Goal: Information Seeking & Learning: Learn about a topic

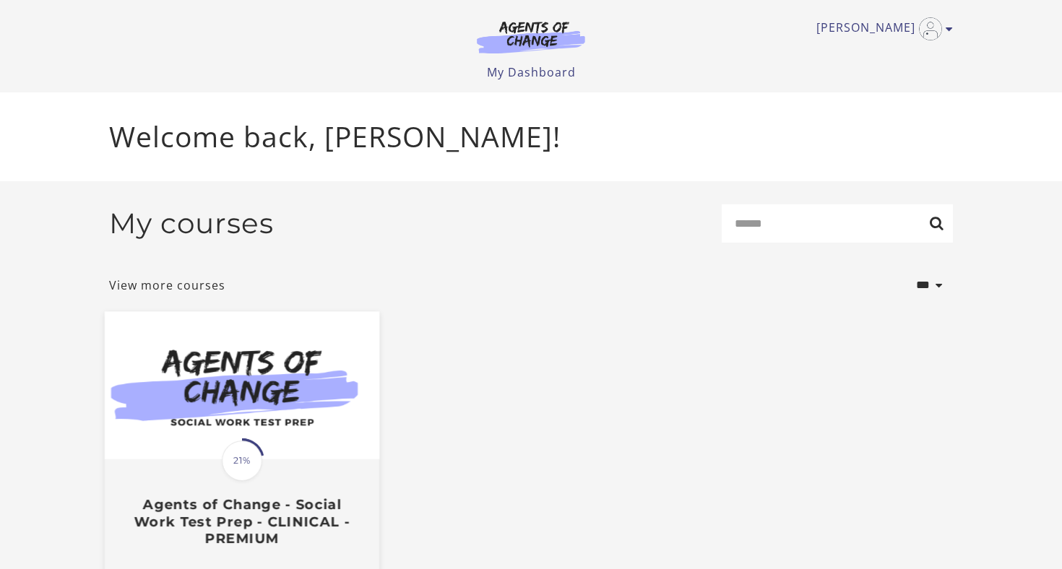
click at [303, 459] on img at bounding box center [242, 385] width 275 height 148
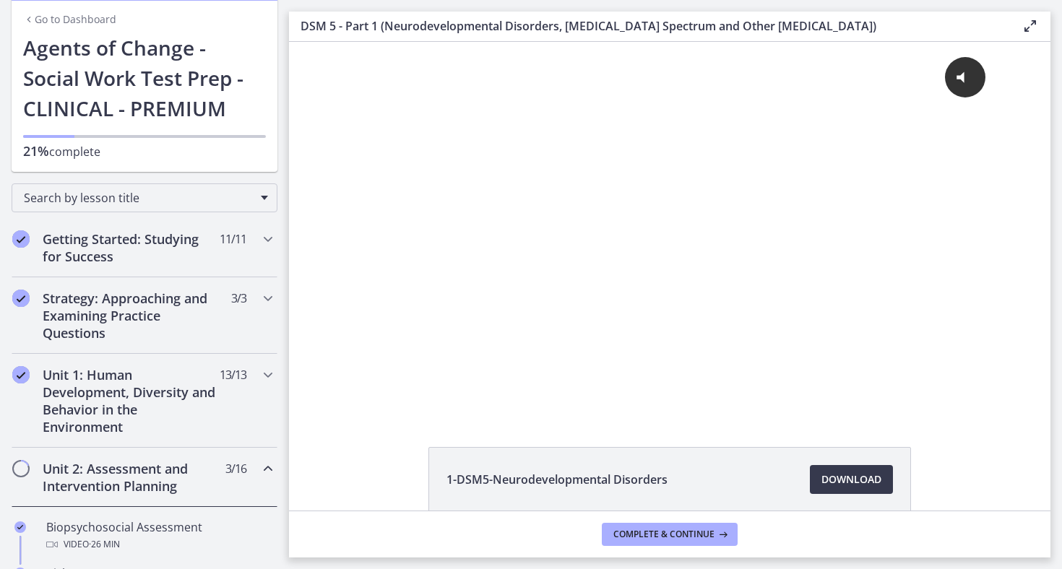
scroll to position [60, 0]
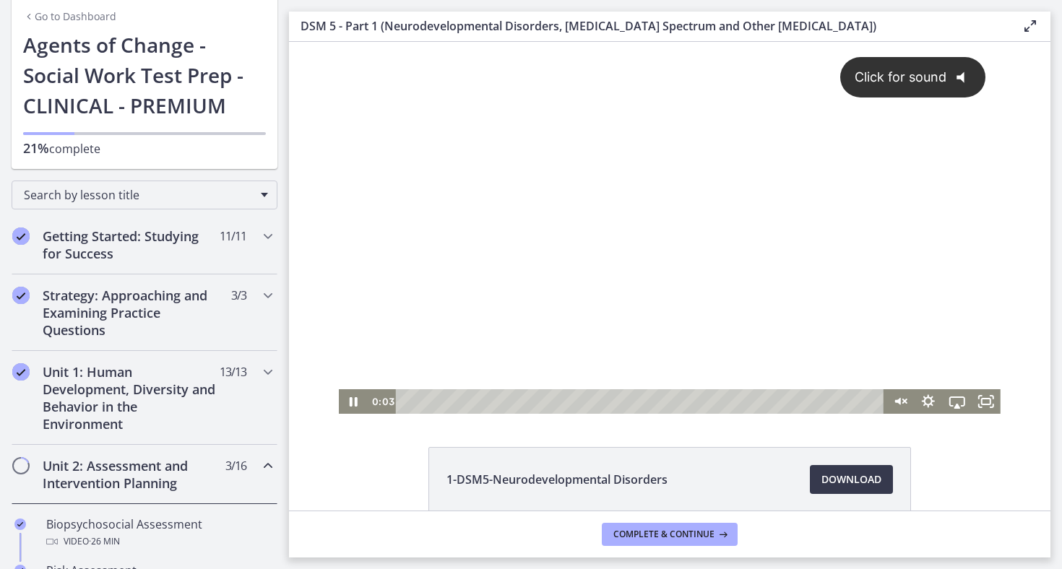
click at [647, 297] on div "Click for sound @keyframes VOLUME_SMALL_WAVE_FLASH { 0% { opacity: 0; } 33% { o…" at bounding box center [670, 215] width 662 height 347
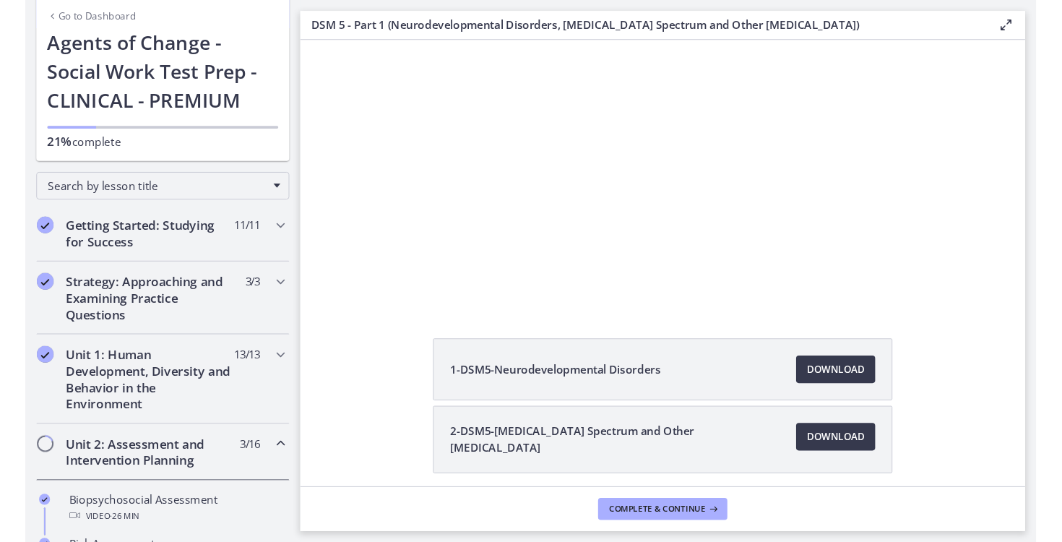
scroll to position [88, 0]
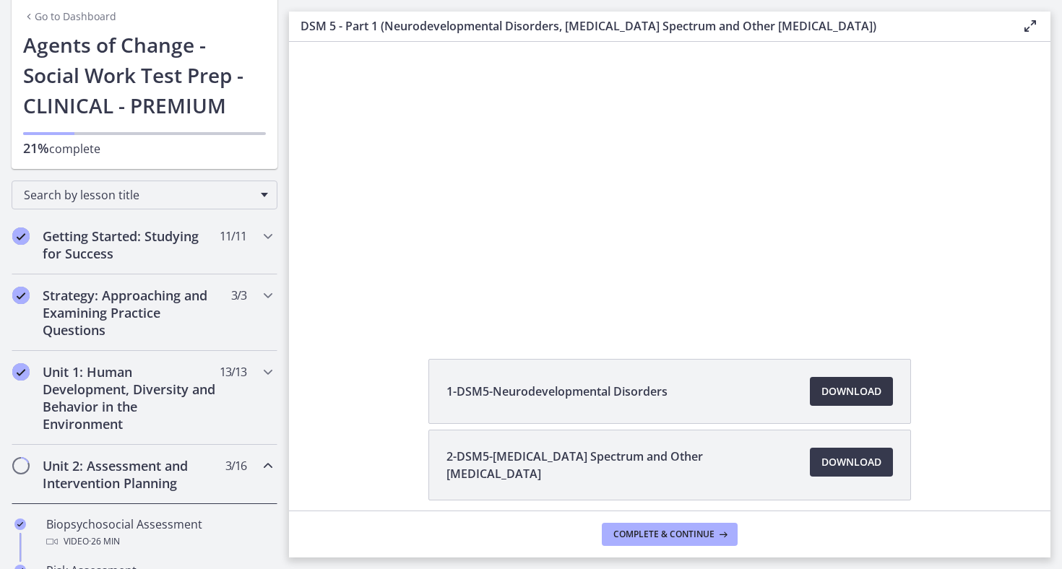
click at [863, 394] on span "Download Opens in a new window" at bounding box center [851, 391] width 60 height 17
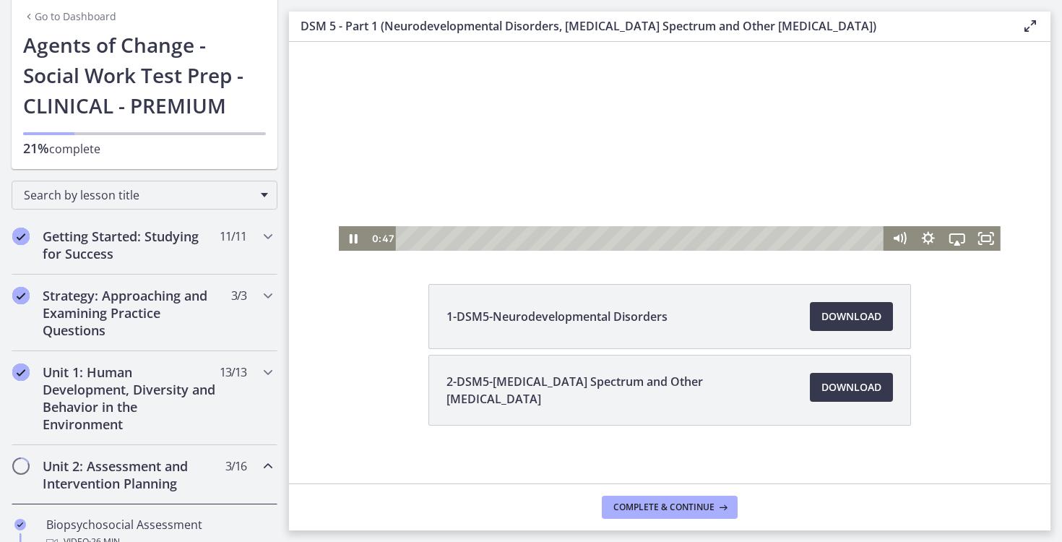
scroll to position [164, 0]
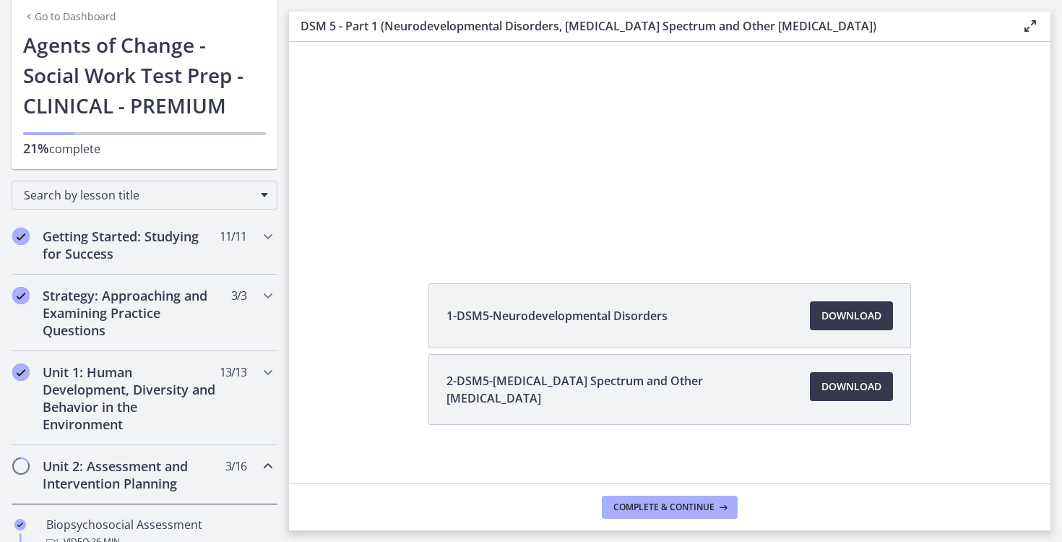
click at [565, 394] on span "2-DSM5-[MEDICAL_DATA] Spectrum and Other [MEDICAL_DATA]" at bounding box center [619, 389] width 346 height 35
click at [845, 381] on span "Download Opens in a new window" at bounding box center [851, 386] width 60 height 17
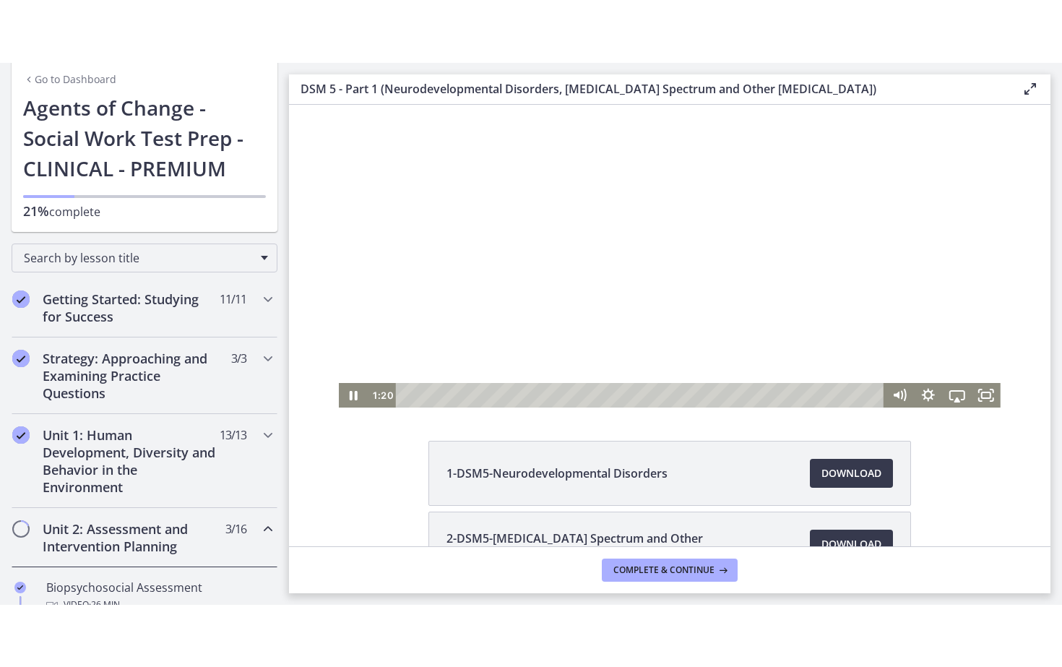
scroll to position [35, 0]
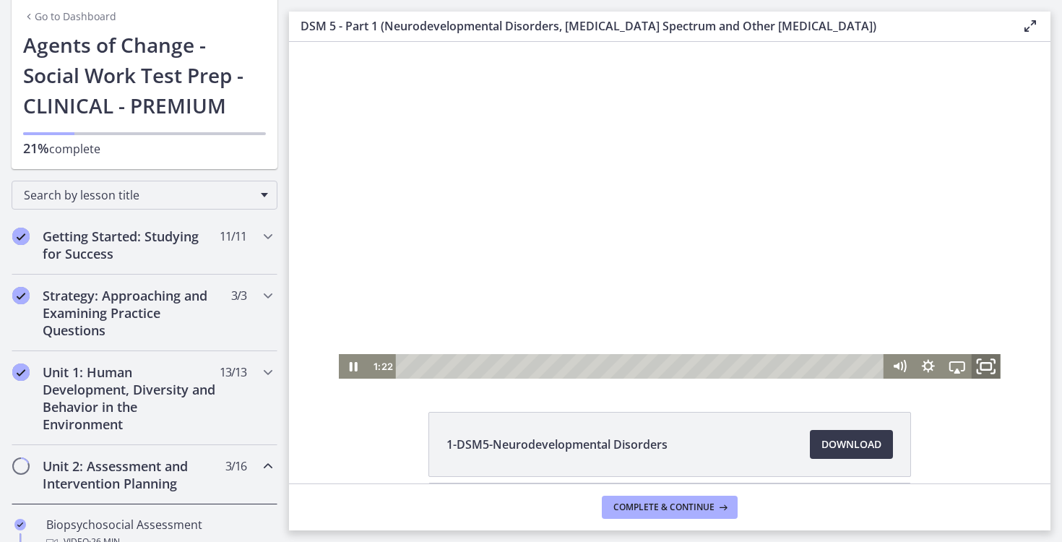
click at [993, 368] on icon "Fullscreen" at bounding box center [986, 367] width 35 height 30
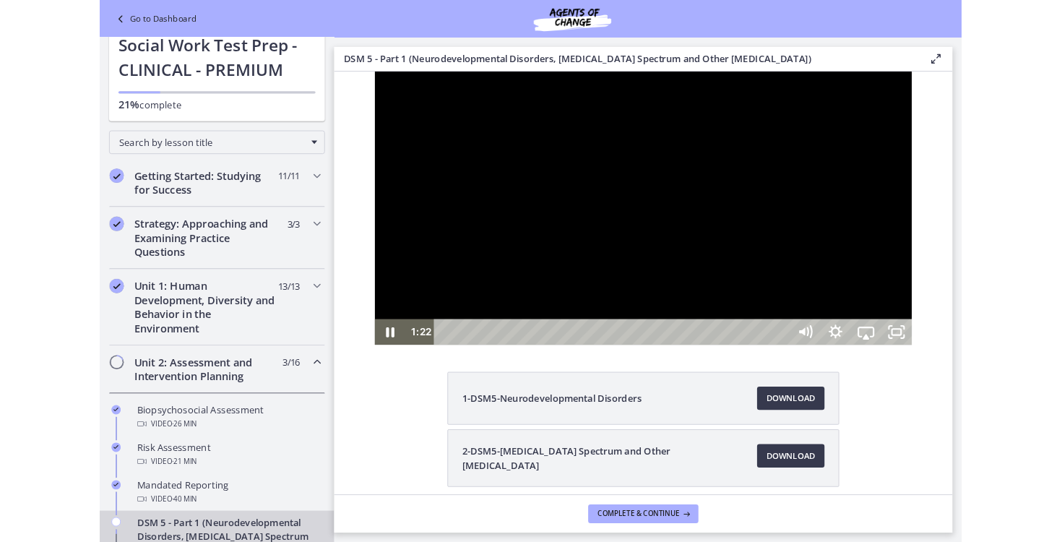
scroll to position [0, 0]
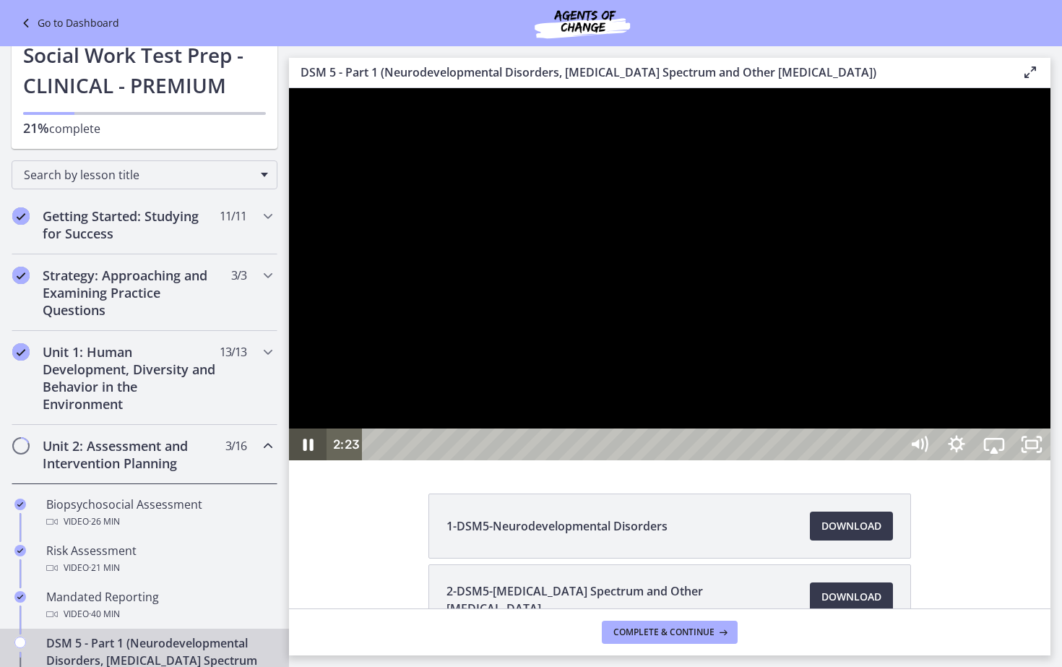
click at [319, 460] on icon "Pause" at bounding box center [308, 444] width 38 height 32
click at [311, 451] on icon "Play Video" at bounding box center [308, 444] width 9 height 13
click at [314, 464] on icon "Pause" at bounding box center [307, 444] width 45 height 38
click at [314, 464] on icon "Play Video" at bounding box center [309, 444] width 45 height 38
click at [314, 464] on icon "Pause" at bounding box center [307, 444] width 45 height 38
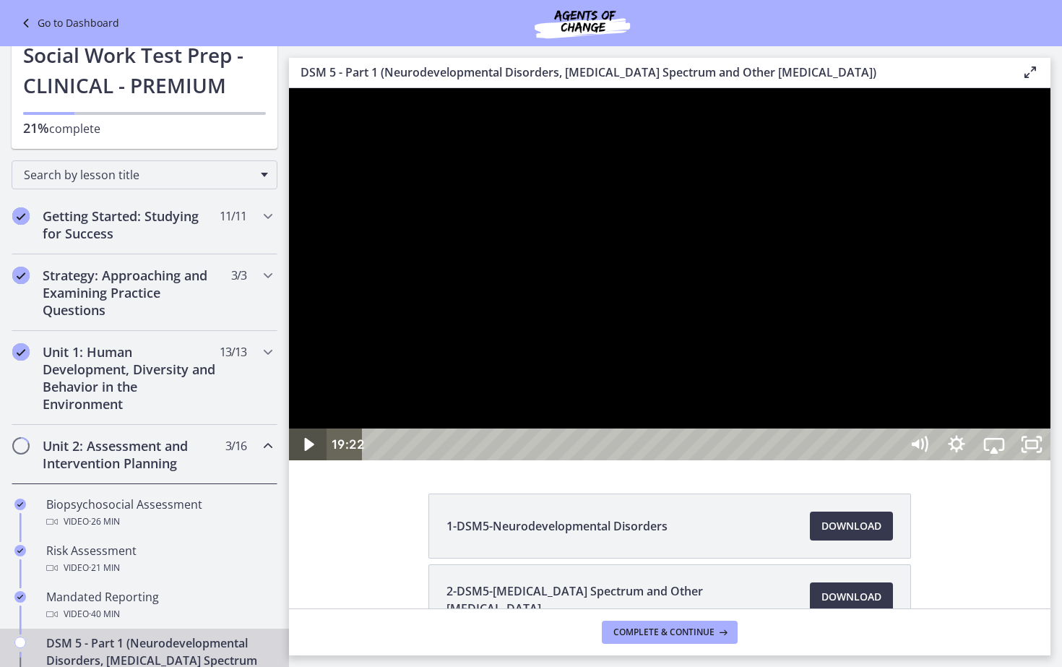
click at [314, 460] on icon "Play Video" at bounding box center [309, 444] width 38 height 32
click at [311, 451] on icon "Pause" at bounding box center [308, 444] width 10 height 12
click at [311, 451] on icon "Play Video" at bounding box center [308, 444] width 9 height 13
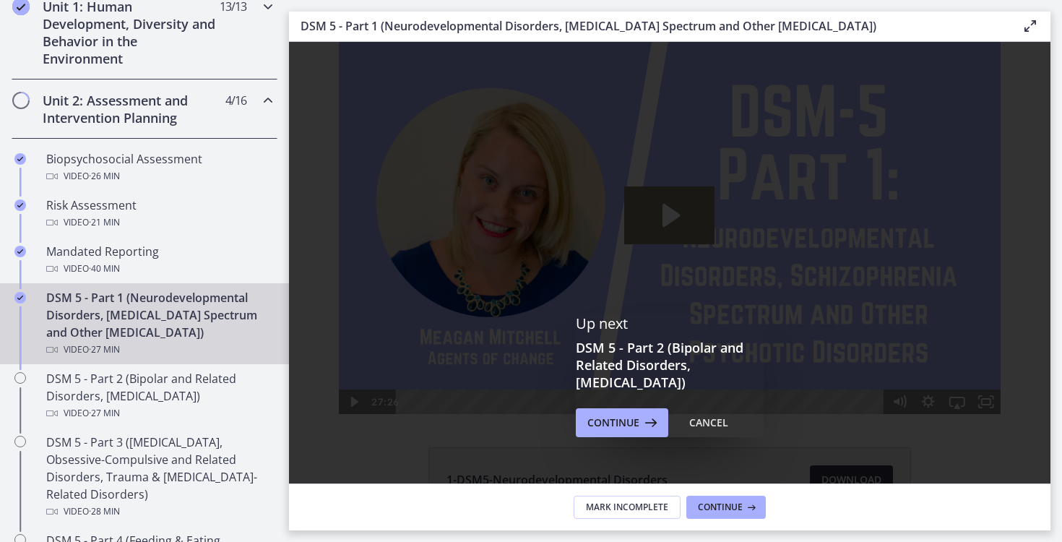
scroll to position [427, 0]
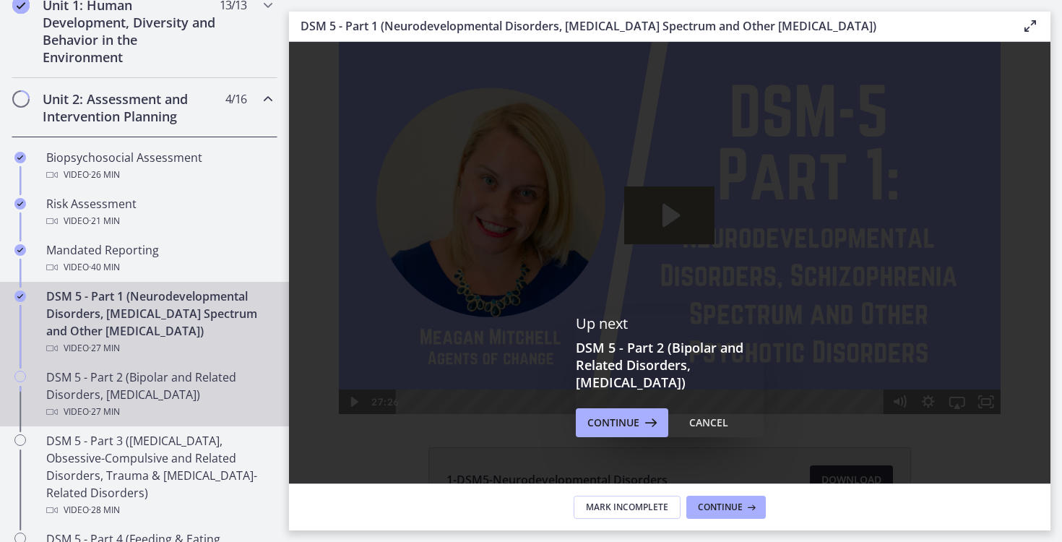
click at [177, 380] on div "DSM 5 - Part 2 (Bipolar and Related Disorders, [MEDICAL_DATA]) Video · 27 min" at bounding box center [158, 394] width 225 height 52
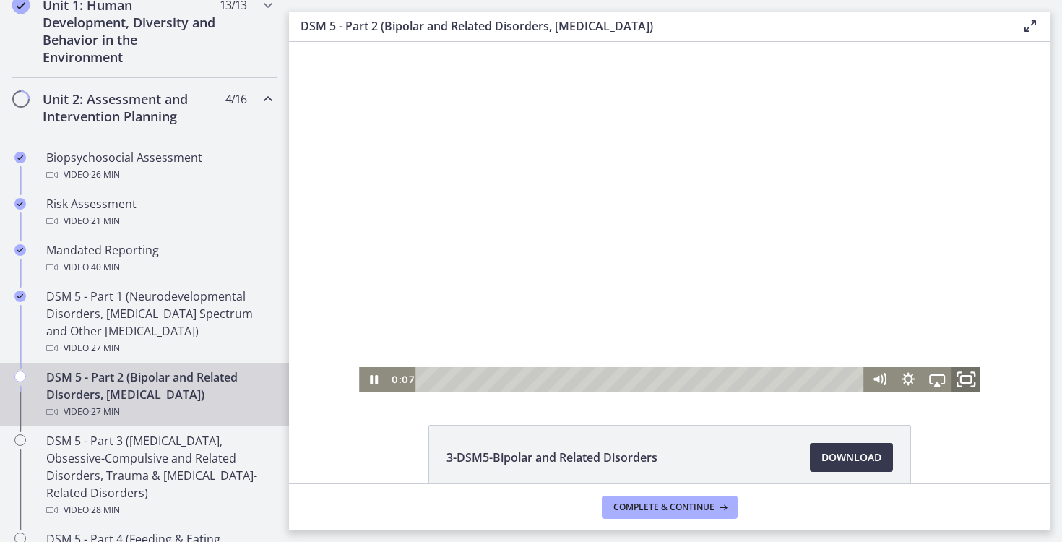
click at [969, 381] on icon "Fullscreen" at bounding box center [965, 380] width 35 height 30
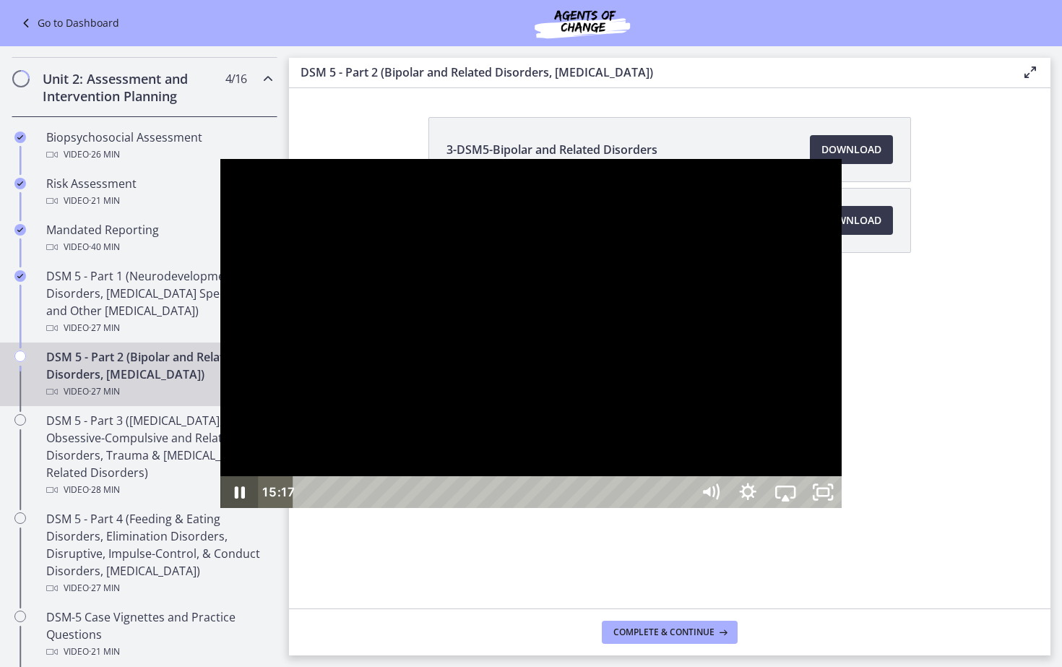
click at [234, 499] on icon "Pause" at bounding box center [239, 493] width 10 height 12
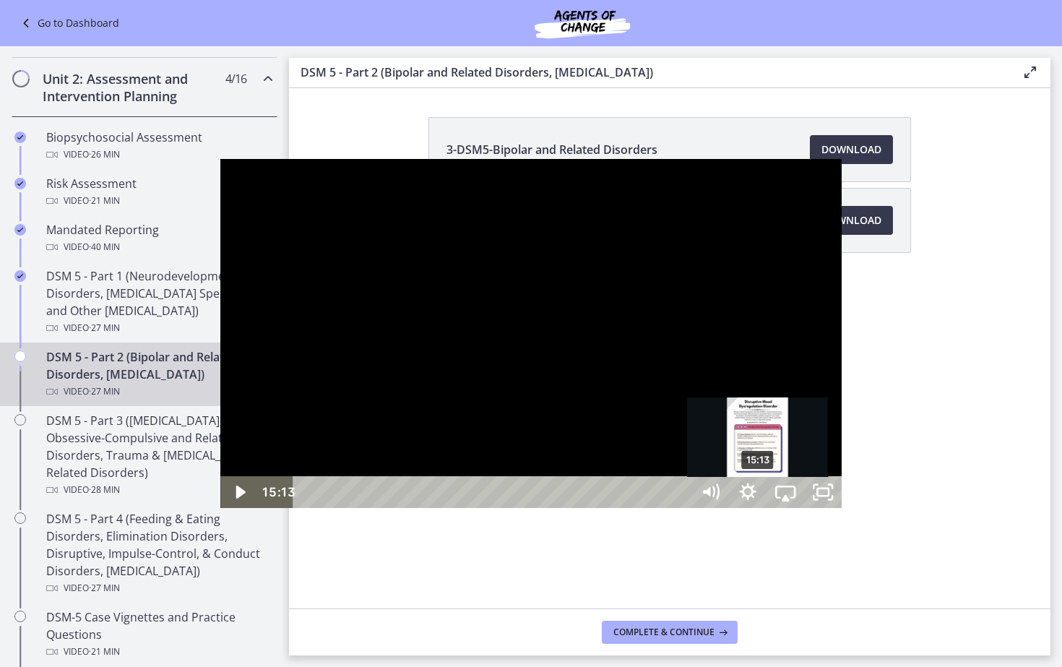
click at [753, 498] on div "Playbar" at bounding box center [758, 492] width 11 height 11
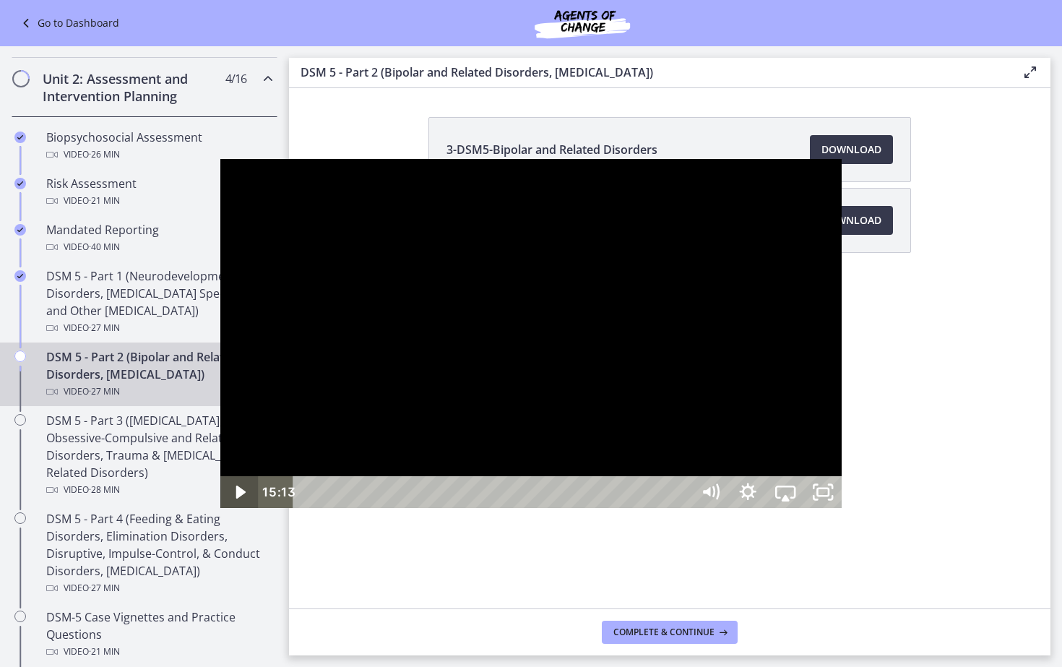
click at [235, 498] on icon "Play Video" at bounding box center [239, 491] width 9 height 13
click at [234, 499] on icon "Pause" at bounding box center [239, 493] width 10 height 12
click at [235, 501] on icon "Play Video" at bounding box center [241, 493] width 12 height 16
